Goal: Task Accomplishment & Management: Use online tool/utility

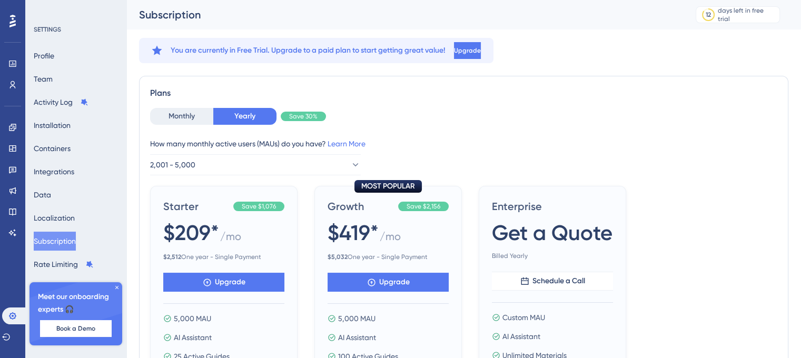
click at [17, 23] on div at bounding box center [12, 21] width 17 height 17
click at [12, 64] on icon at bounding box center [12, 64] width 8 height 8
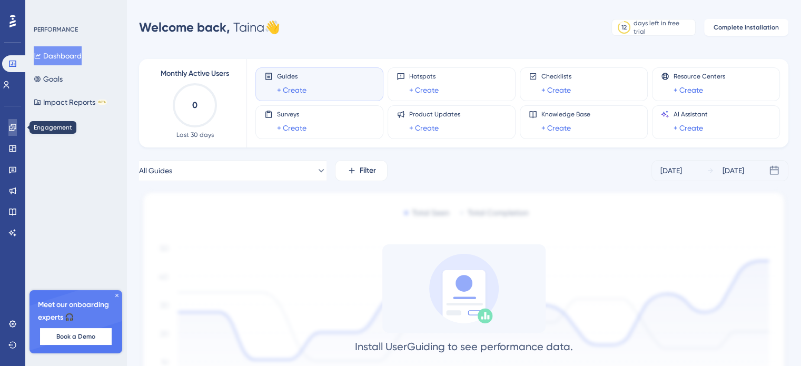
click at [17, 122] on link at bounding box center [12, 127] width 8 height 17
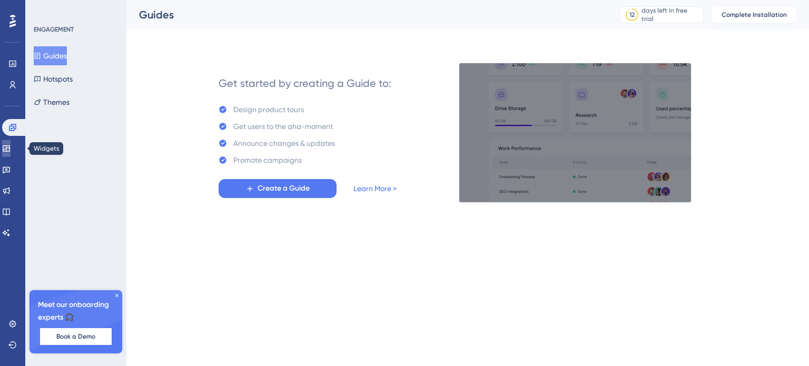
click at [11, 148] on icon at bounding box center [6, 148] width 8 height 8
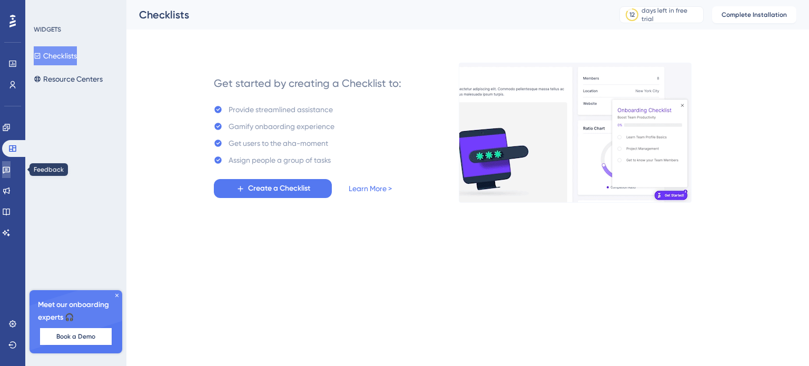
click at [10, 169] on icon at bounding box center [6, 170] width 7 height 7
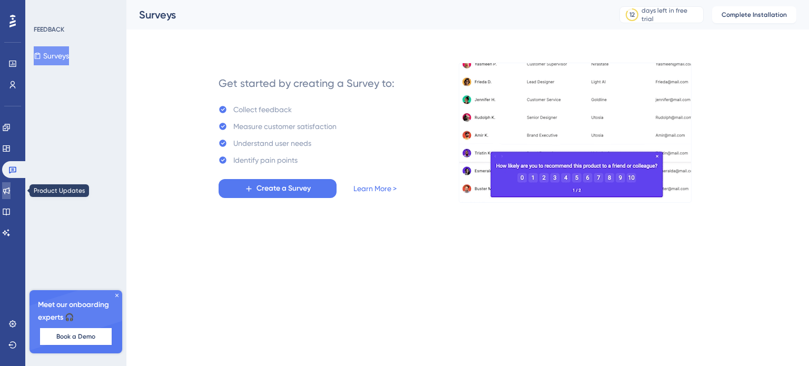
click at [10, 189] on icon at bounding box center [6, 190] width 7 height 7
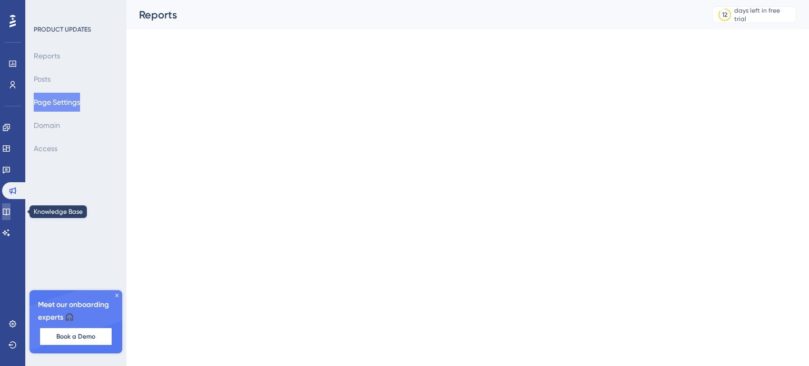
click at [11, 210] on icon at bounding box center [6, 211] width 8 height 8
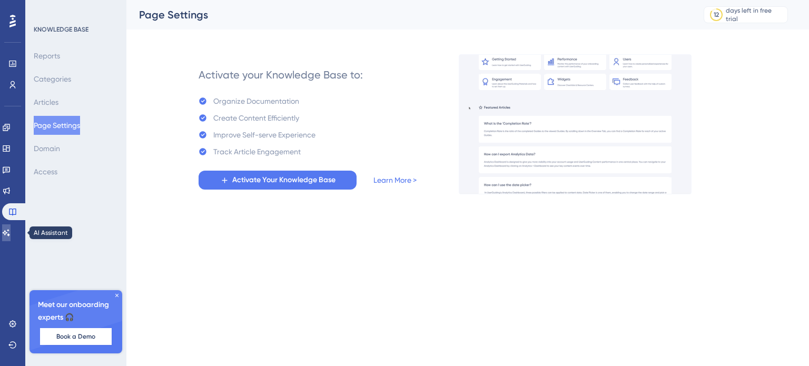
click at [11, 231] on link at bounding box center [6, 232] width 8 height 17
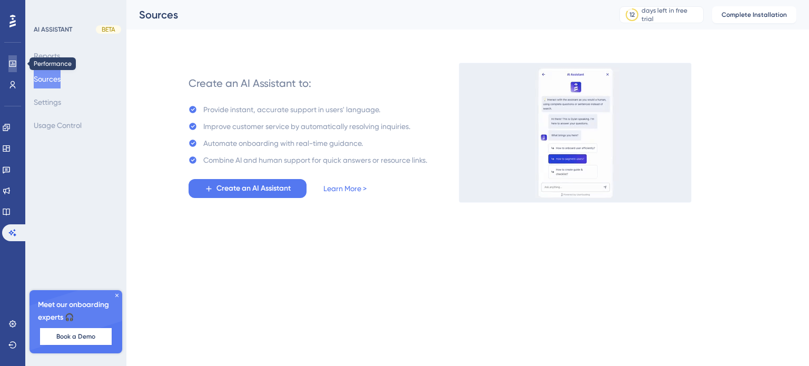
click at [11, 64] on icon at bounding box center [12, 64] width 7 height 6
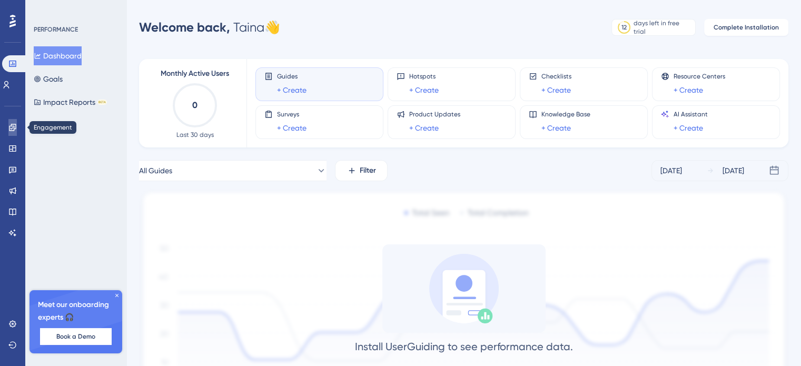
click at [13, 128] on icon at bounding box center [12, 127] width 8 height 8
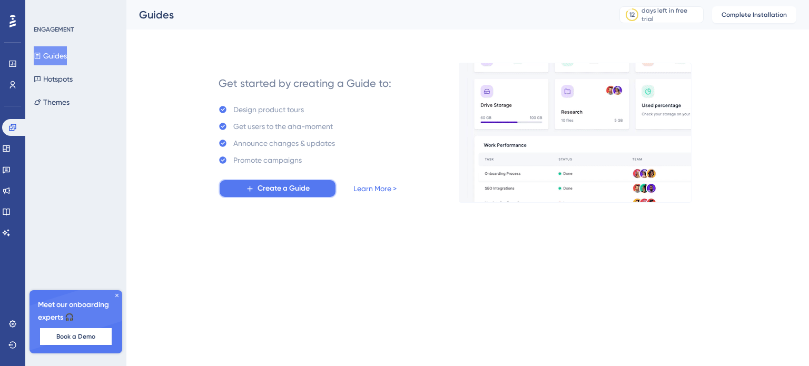
click at [301, 192] on span "Create a Guide" at bounding box center [284, 188] width 52 height 13
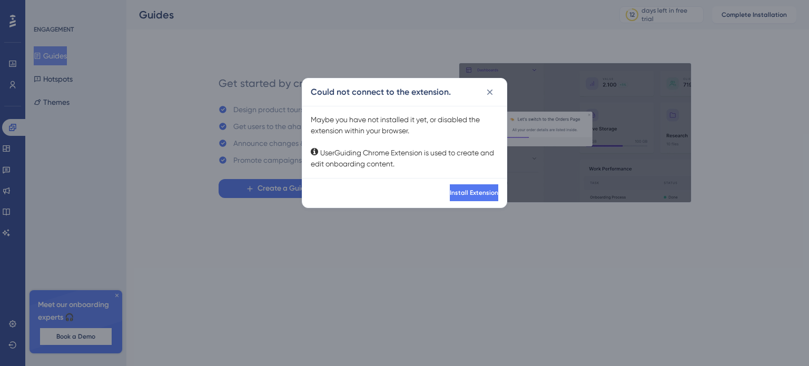
click at [458, 202] on div "Install Extension" at bounding box center [404, 192] width 204 height 29
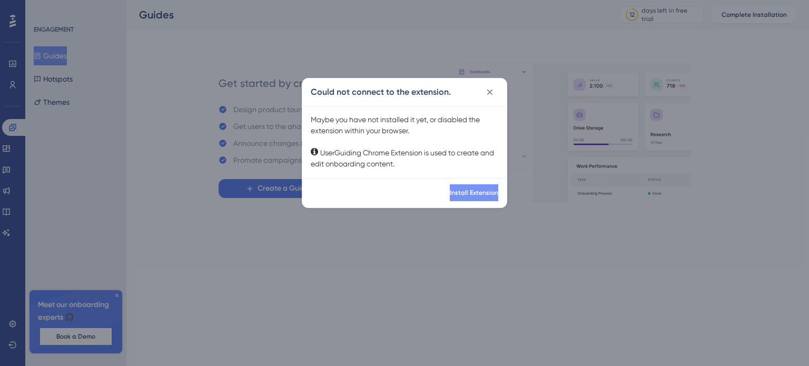
click at [458, 195] on span "Install Extension" at bounding box center [474, 193] width 48 height 8
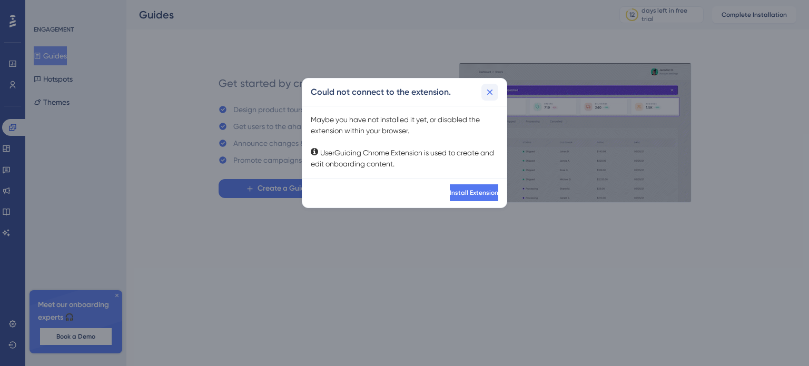
click at [490, 89] on icon at bounding box center [490, 92] width 11 height 11
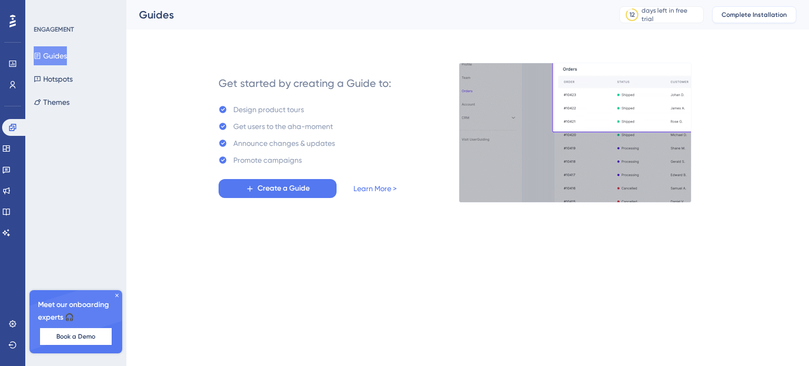
click at [764, 13] on span "Complete Installation" at bounding box center [753, 15] width 65 height 8
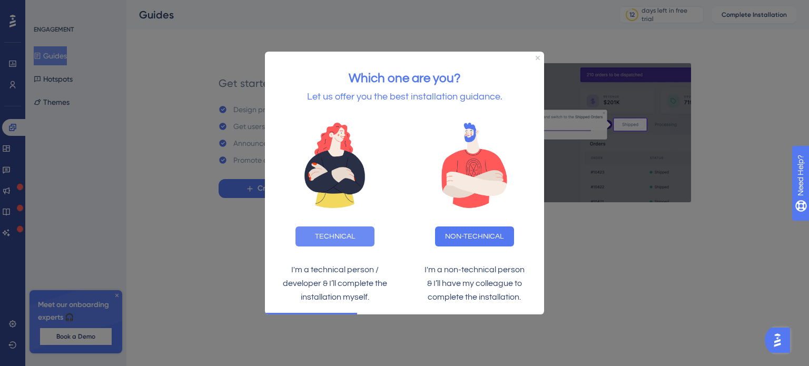
click at [352, 237] on button "TECHNICAL" at bounding box center [334, 236] width 79 height 20
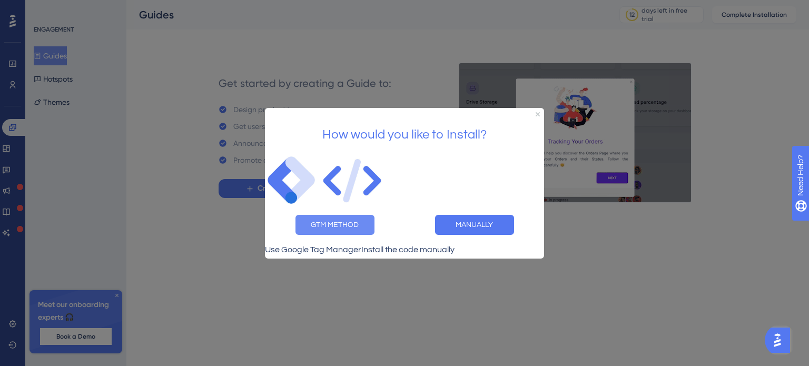
click at [332, 221] on button "GTM METHOD" at bounding box center [334, 224] width 79 height 20
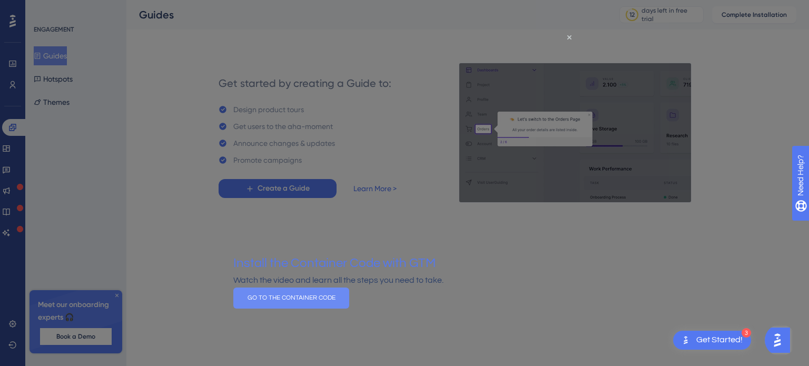
click at [349, 307] on button "GO TO THE CONTAINER CODE" at bounding box center [291, 297] width 116 height 21
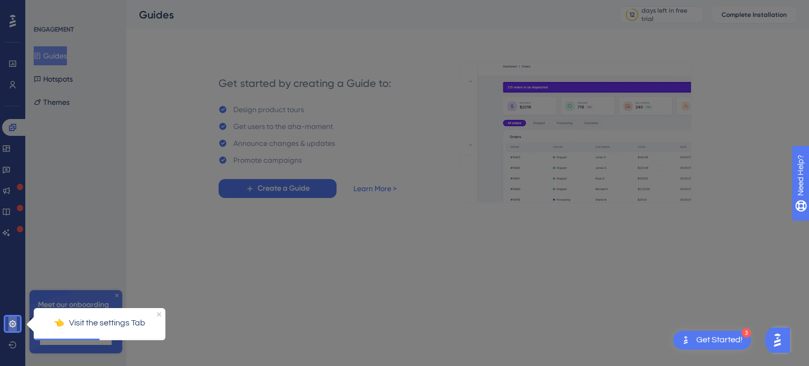
click at [14, 322] on icon at bounding box center [12, 324] width 8 height 8
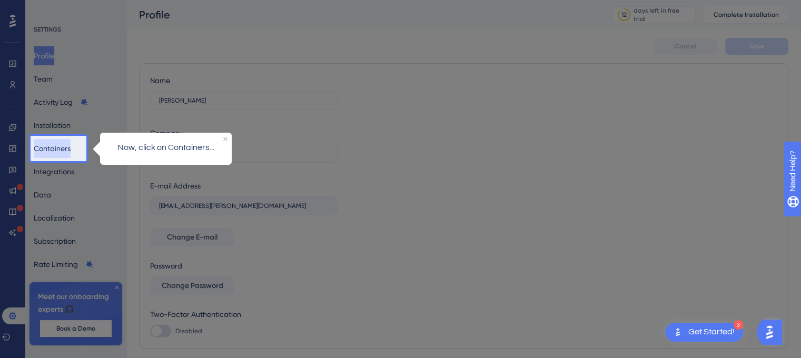
click at [65, 144] on button "Containers" at bounding box center [52, 148] width 37 height 19
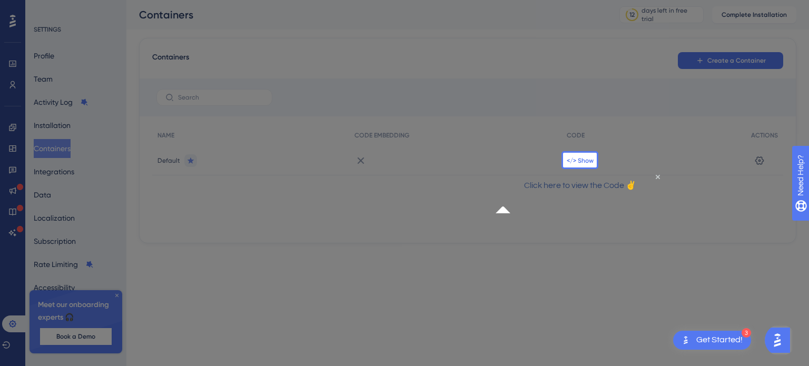
click at [581, 160] on span "</> Show" at bounding box center [580, 160] width 27 height 8
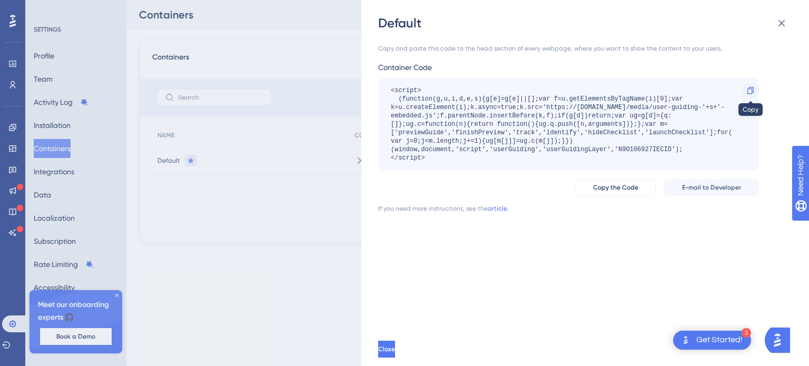
click at [750, 90] on icon at bounding box center [750, 90] width 8 height 8
click at [397, 351] on button "Close" at bounding box center [387, 349] width 19 height 17
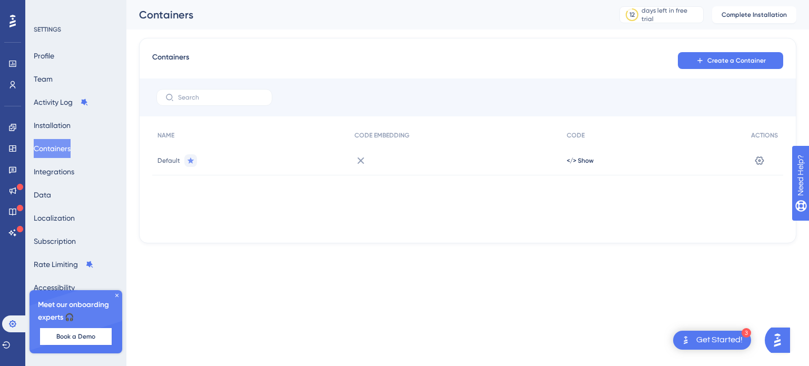
click at [429, 0] on html "3 Get Started! Performance Users Engagement Widgets Feedback Product Updates Kn…" at bounding box center [404, 0] width 809 height 0
click at [762, 155] on icon at bounding box center [759, 160] width 11 height 11
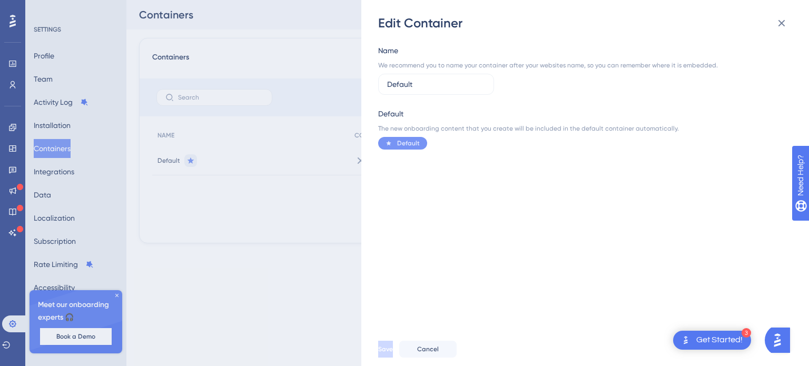
click at [287, 291] on div "Edit Container Name We recommend you to name your container after your websites…" at bounding box center [404, 183] width 809 height 366
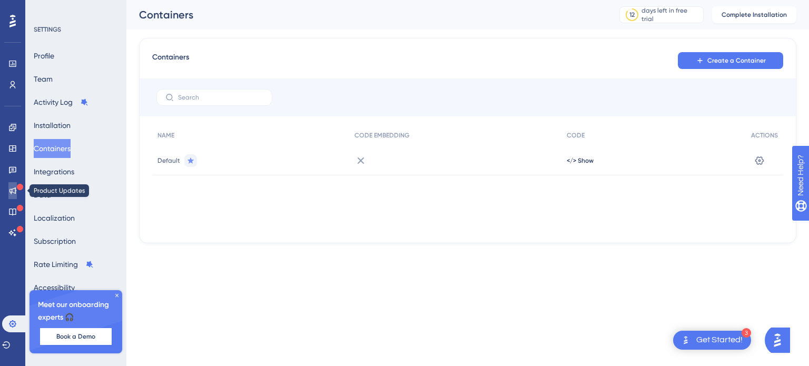
click at [15, 191] on icon at bounding box center [12, 190] width 8 height 8
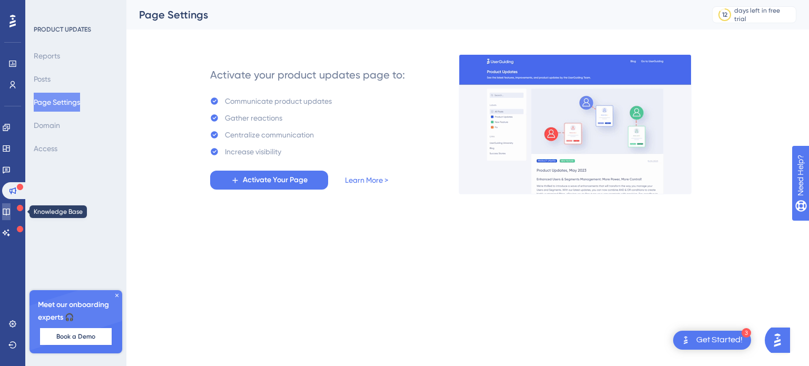
click at [9, 209] on icon at bounding box center [6, 212] width 7 height 7
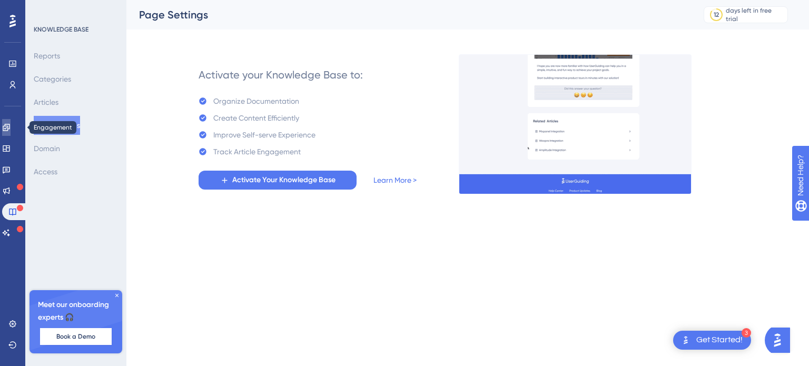
click at [11, 128] on icon at bounding box center [6, 127] width 8 height 8
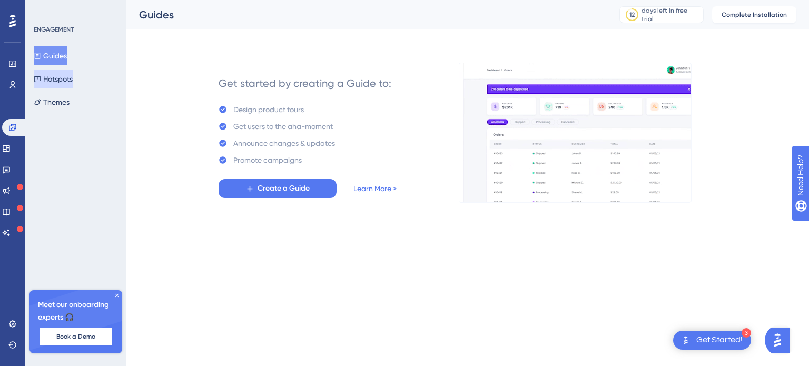
click at [51, 87] on button "Hotspots" at bounding box center [53, 79] width 39 height 19
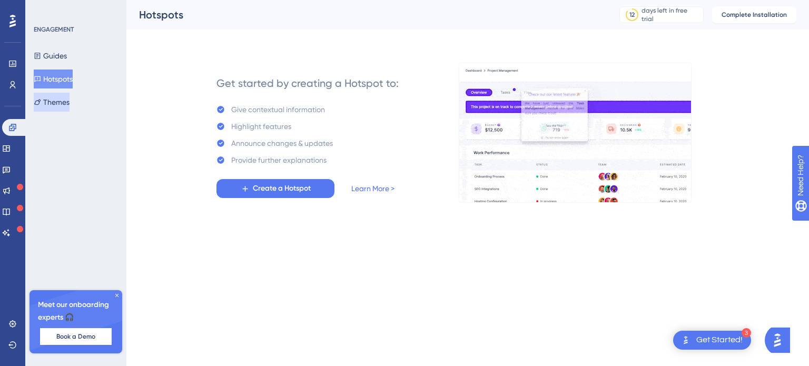
click at [70, 98] on button "Themes" at bounding box center [52, 102] width 36 height 19
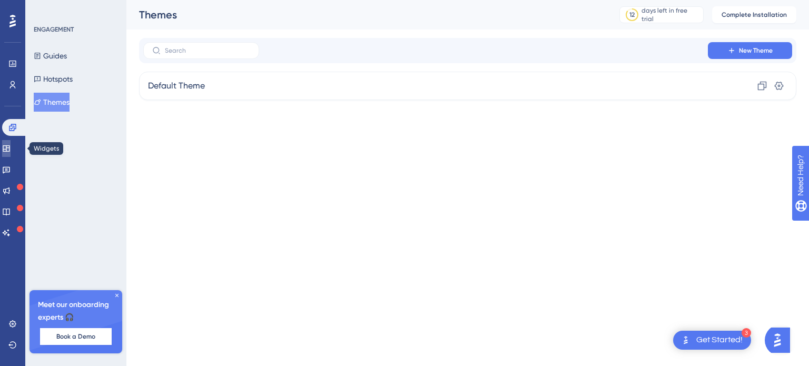
click at [11, 150] on icon at bounding box center [6, 148] width 8 height 8
